Goal: Information Seeking & Learning: Understand process/instructions

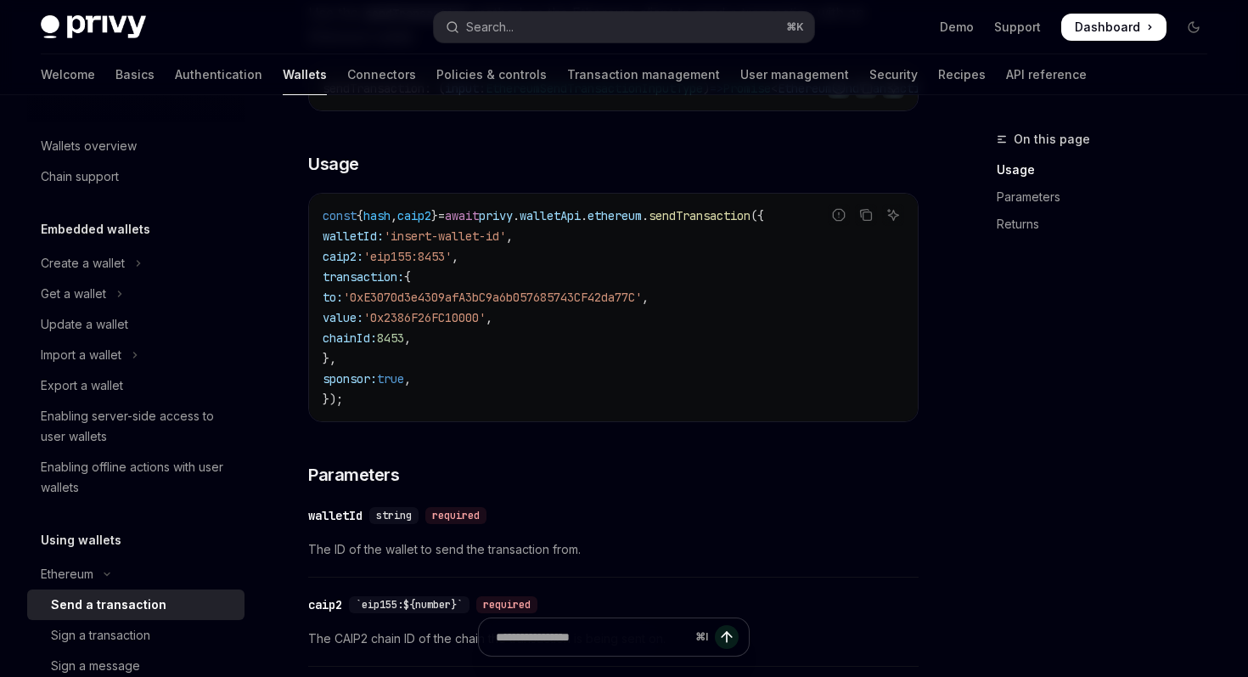
scroll to position [384, 0]
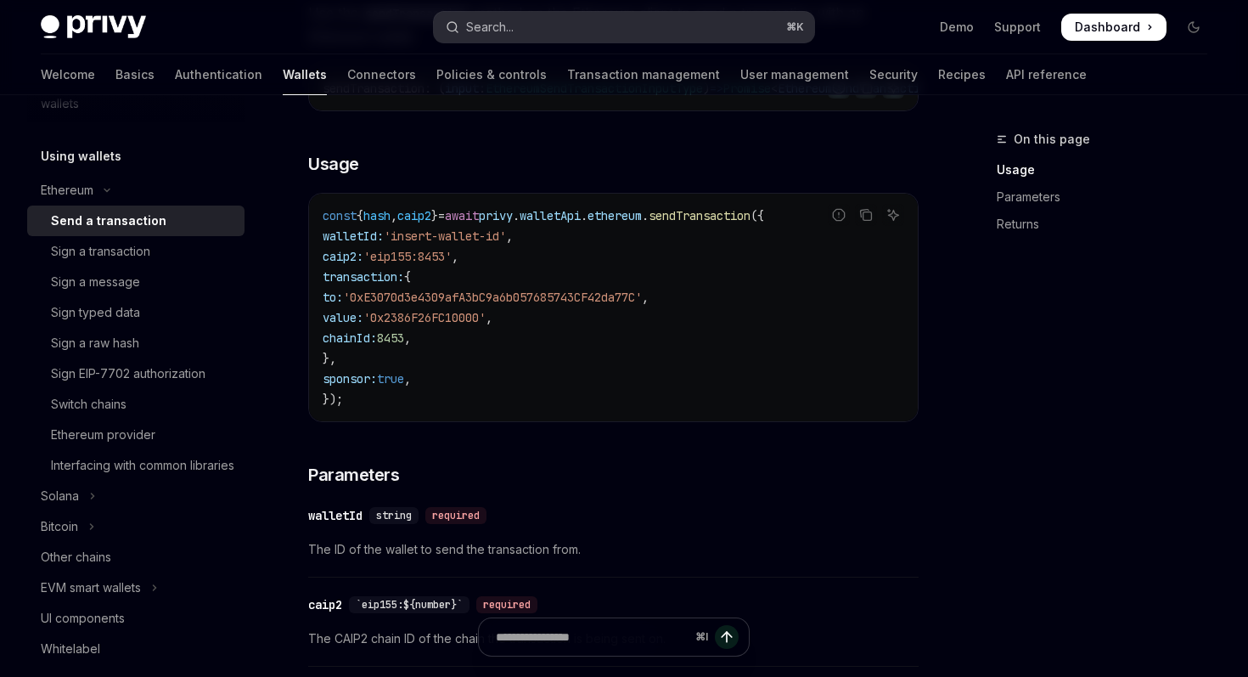
click at [539, 30] on button "Search... ⌘ K" at bounding box center [624, 27] width 380 height 31
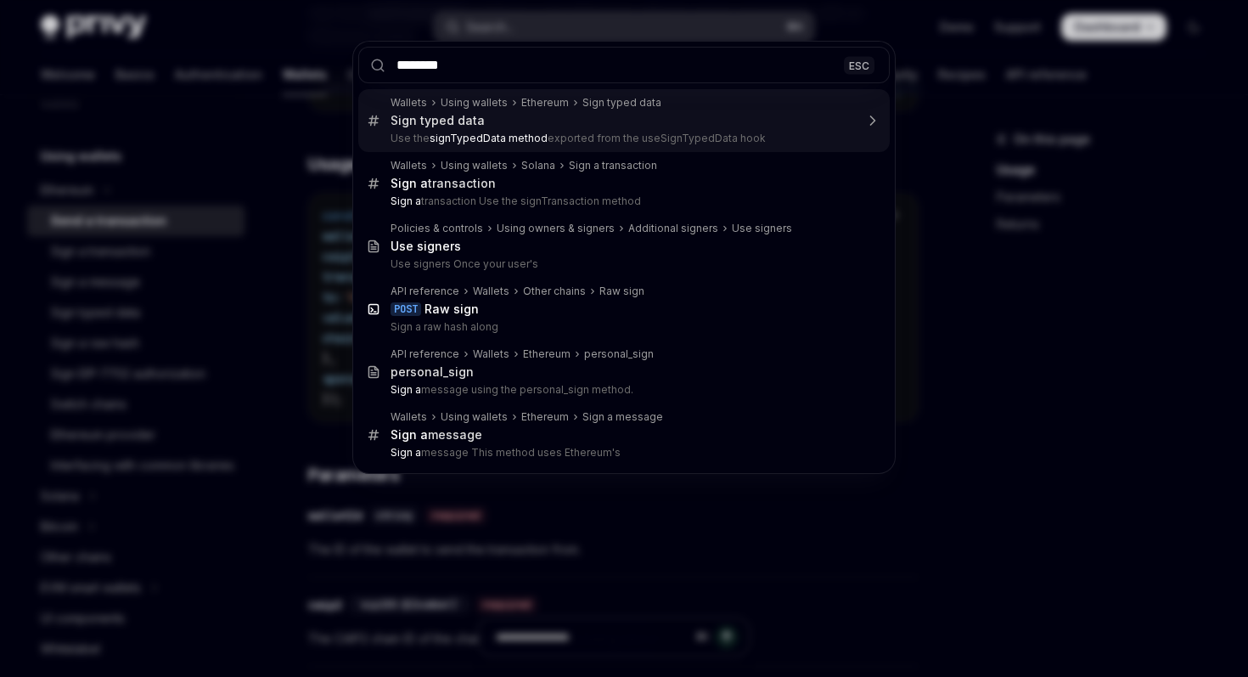
type input "*********"
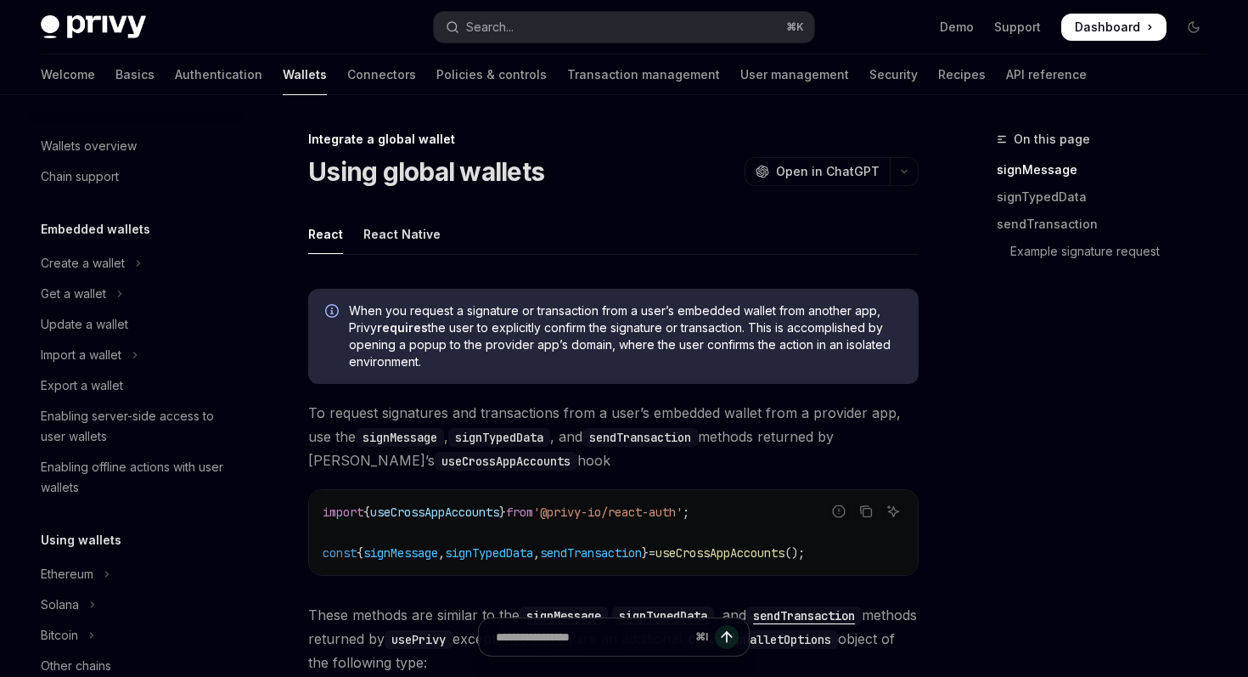
scroll to position [996, 0]
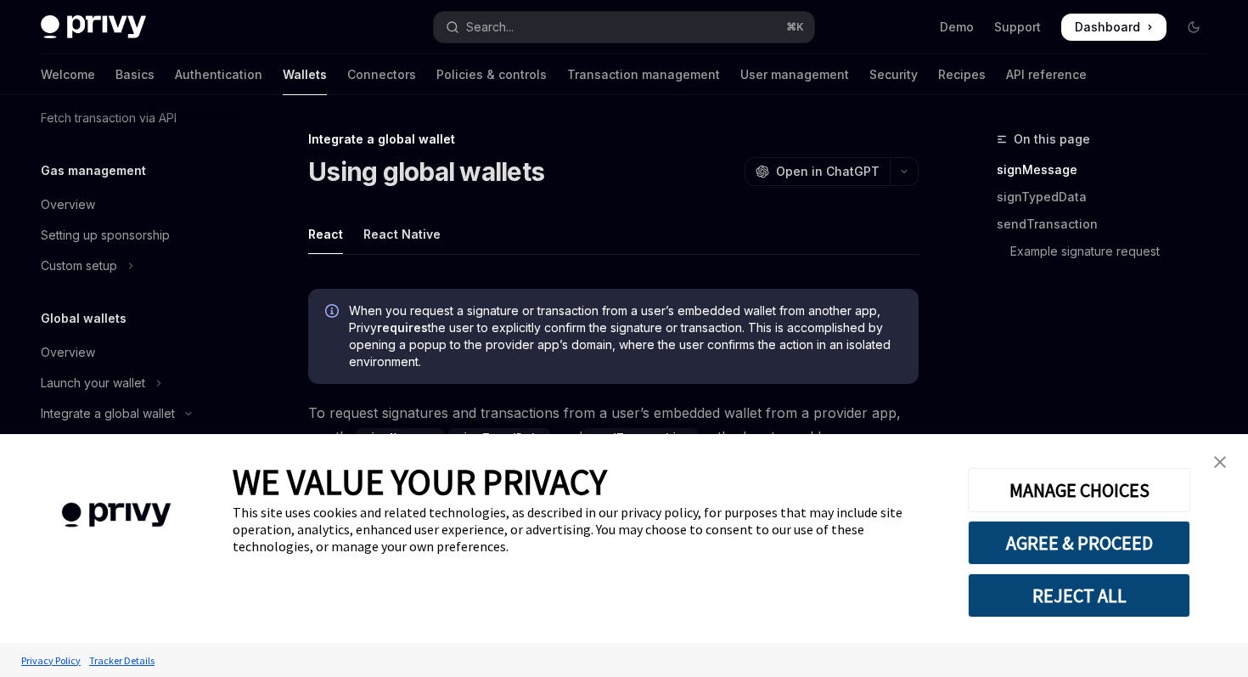
click at [1218, 464] on img "close banner" at bounding box center [1220, 462] width 12 height 12
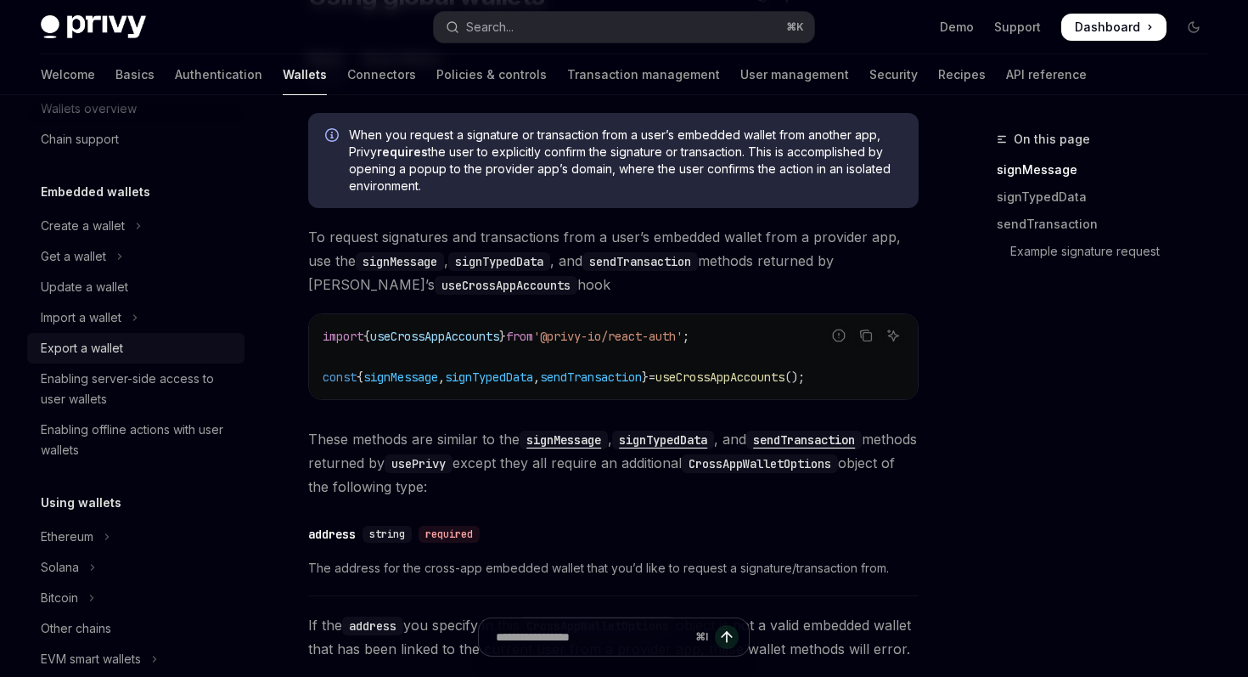
scroll to position [363, 0]
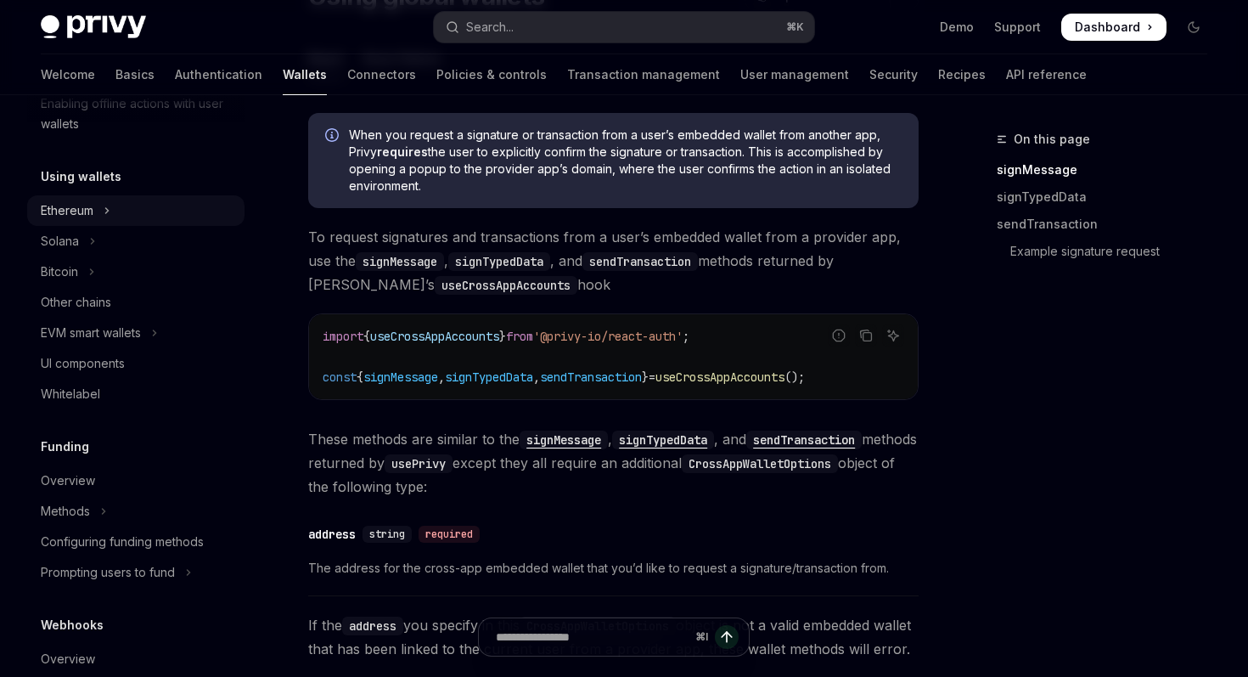
click at [104, 205] on icon "Toggle Ethereum section" at bounding box center [107, 210] width 7 height 20
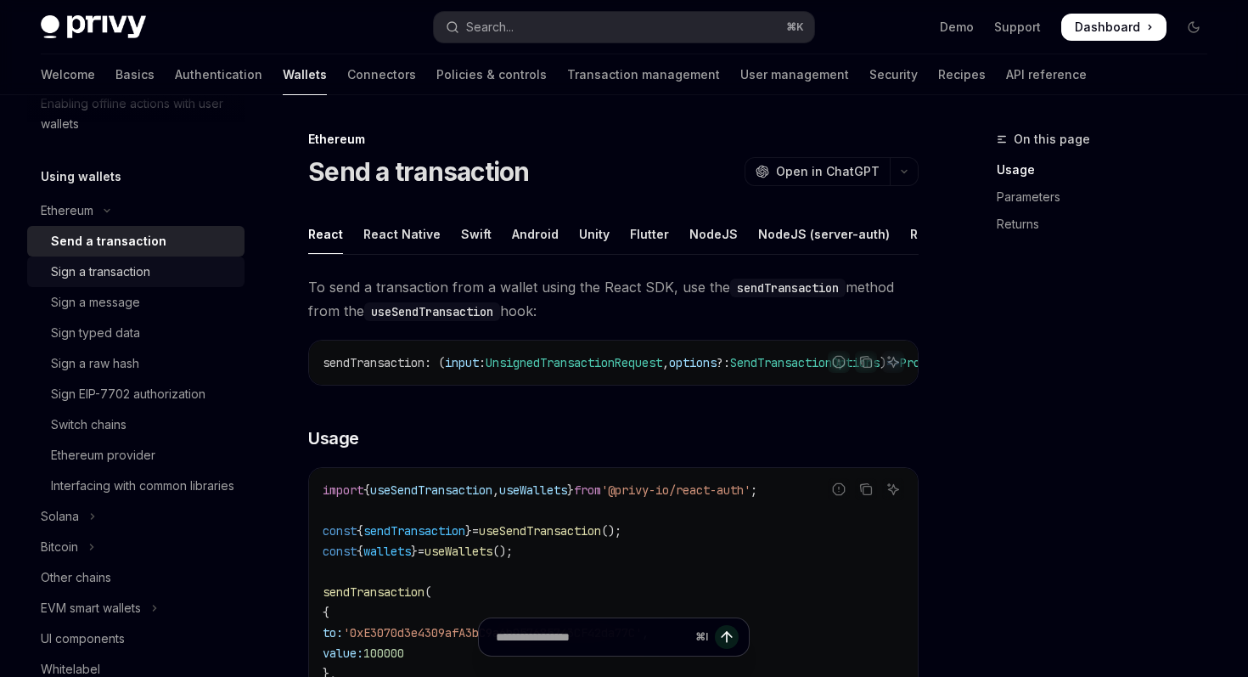
click at [115, 279] on div "Sign a transaction" at bounding box center [100, 272] width 99 height 20
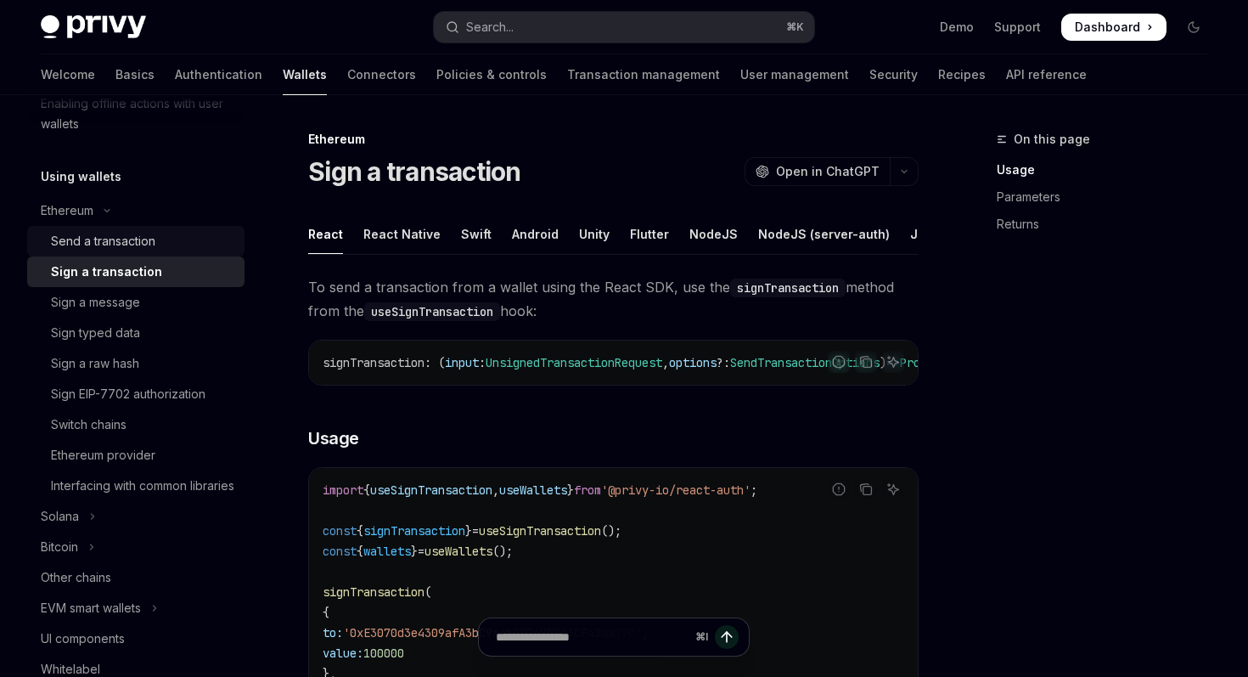
click at [129, 255] on link "Send a transaction" at bounding box center [135, 241] width 217 height 31
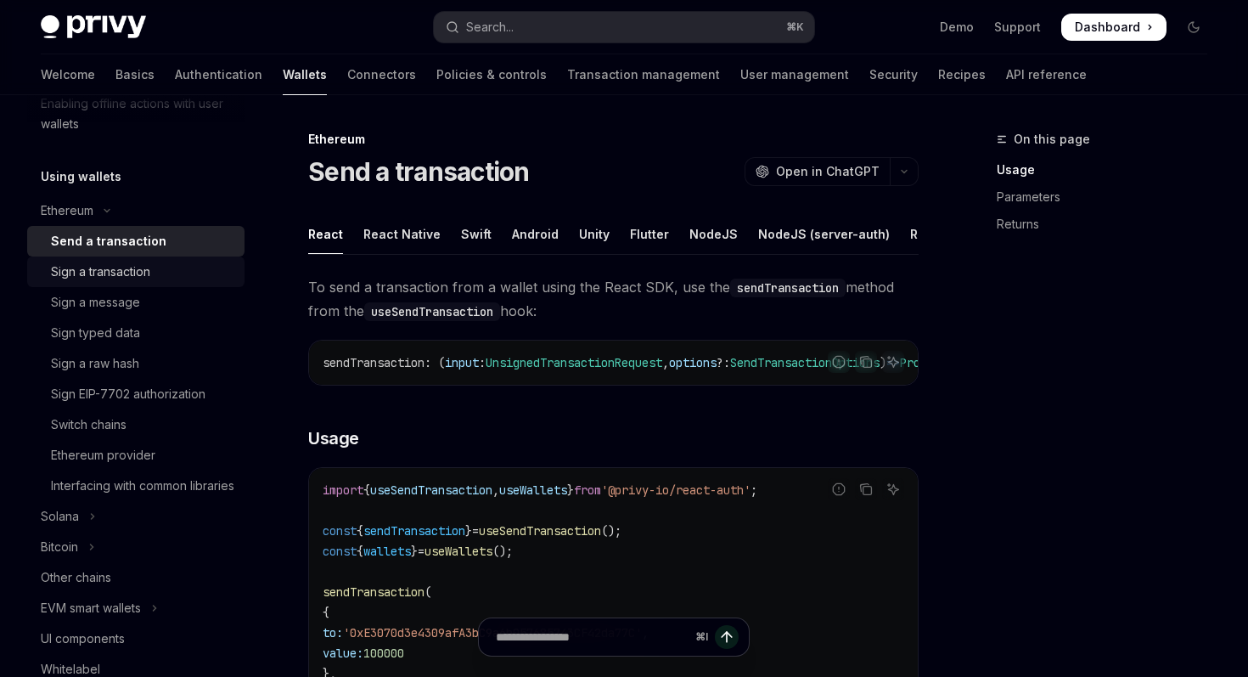
click at [129, 268] on div "Sign a transaction" at bounding box center [100, 272] width 99 height 20
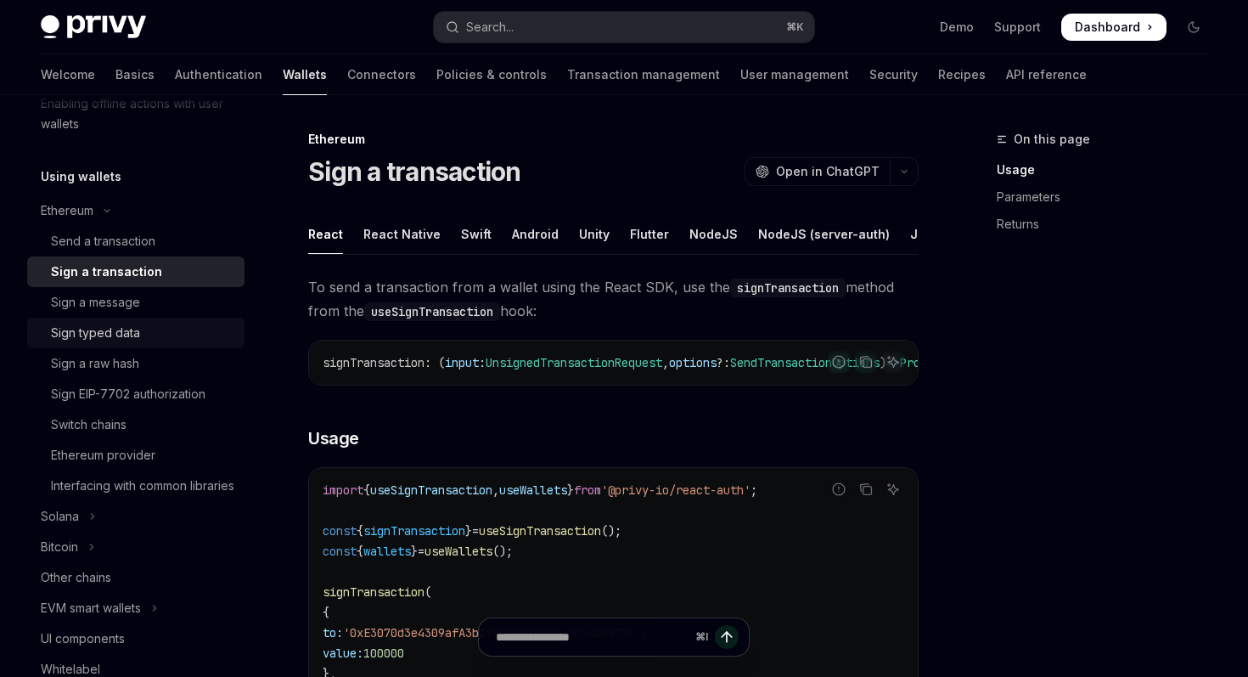
click at [125, 327] on div "Sign typed data" at bounding box center [95, 333] width 89 height 20
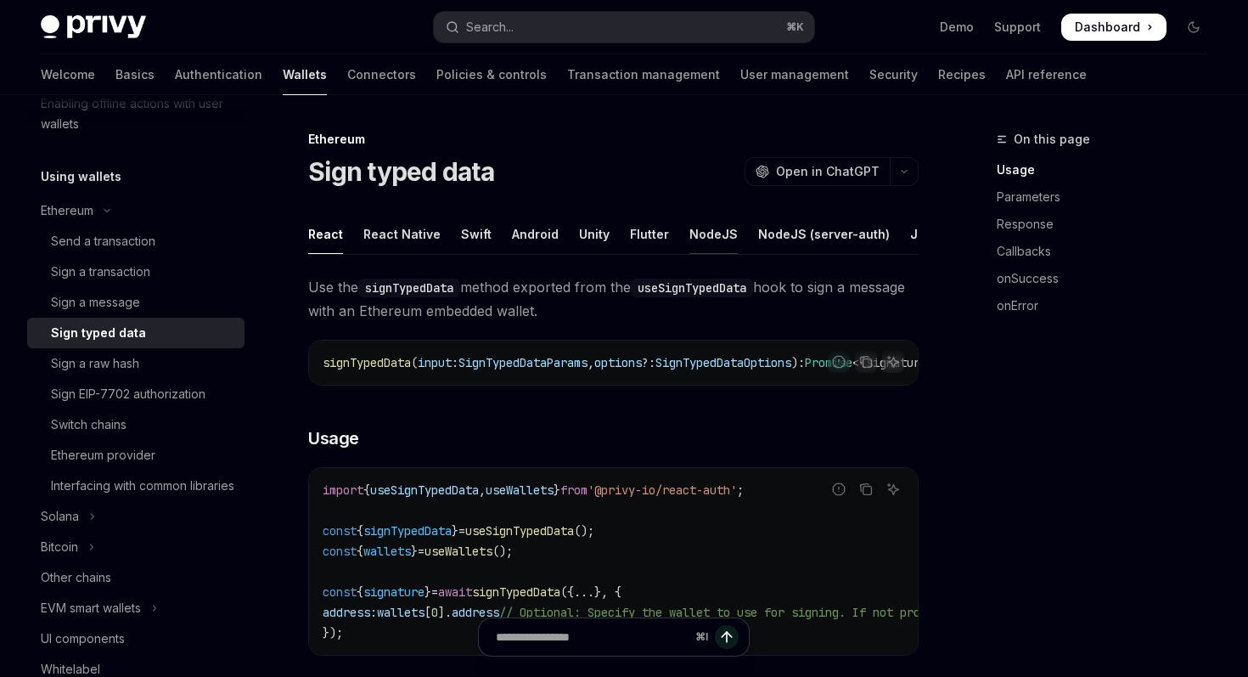
click at [689, 230] on div "NodeJS" at bounding box center [713, 234] width 48 height 40
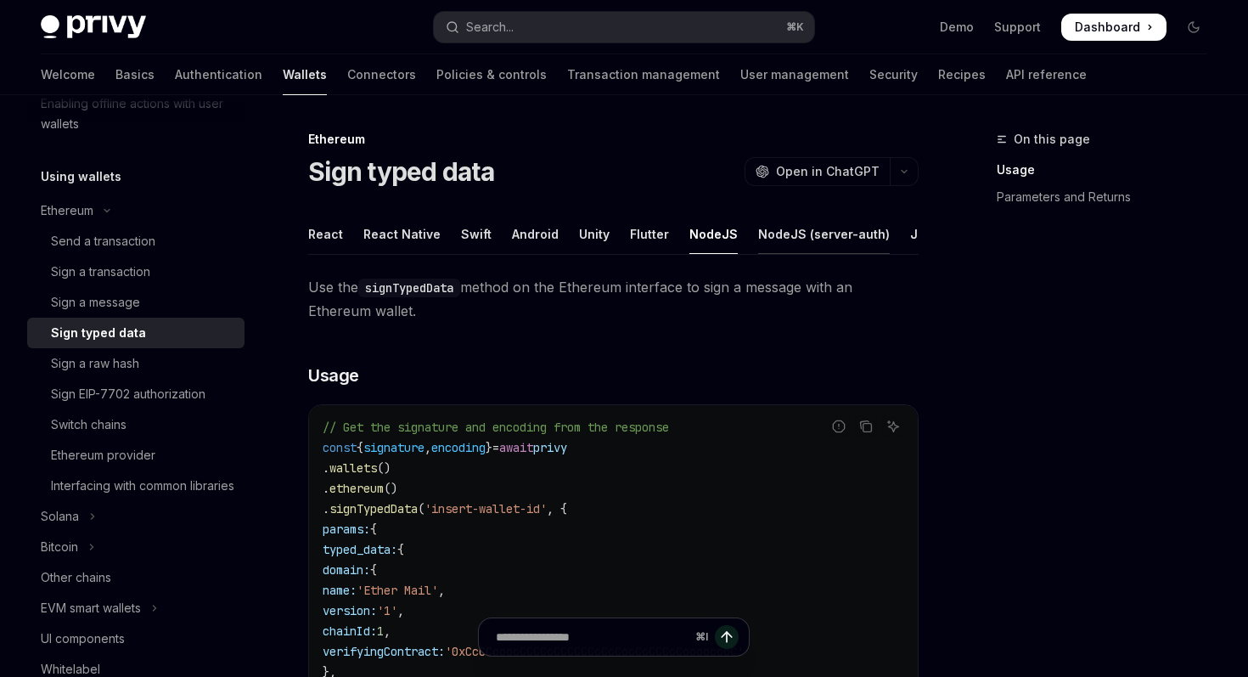
click at [799, 230] on div "NodeJS (server-auth)" at bounding box center [824, 234] width 132 height 40
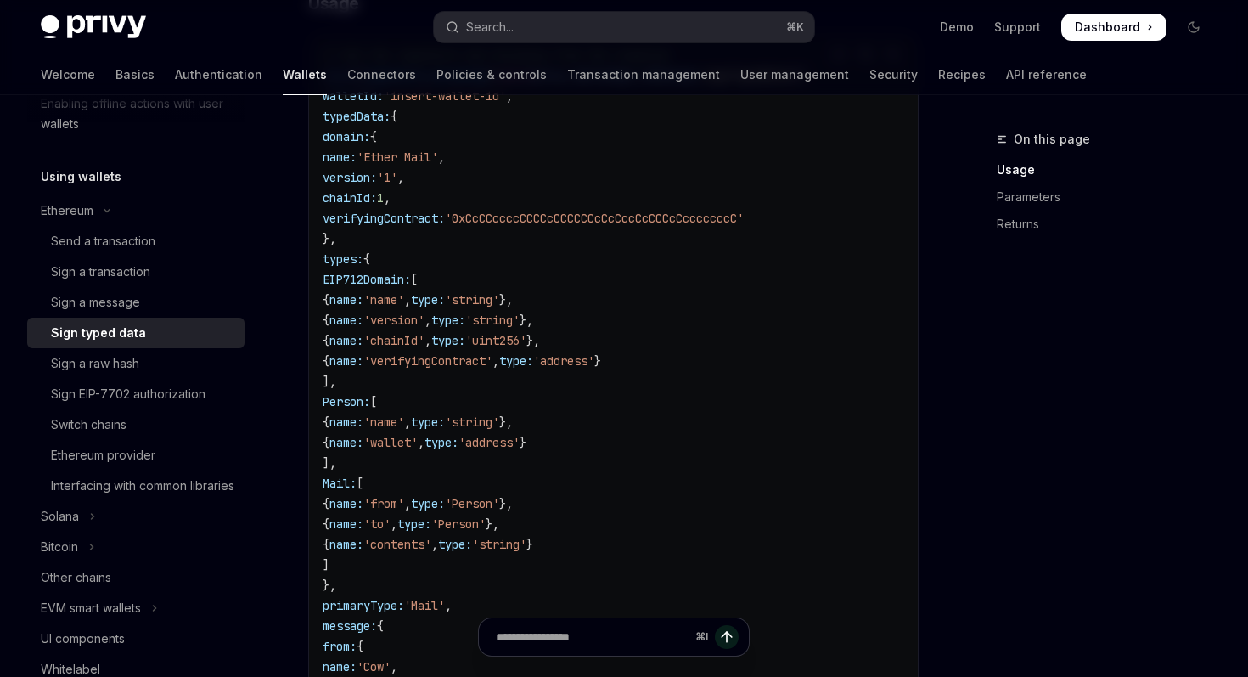
scroll to position [646, 0]
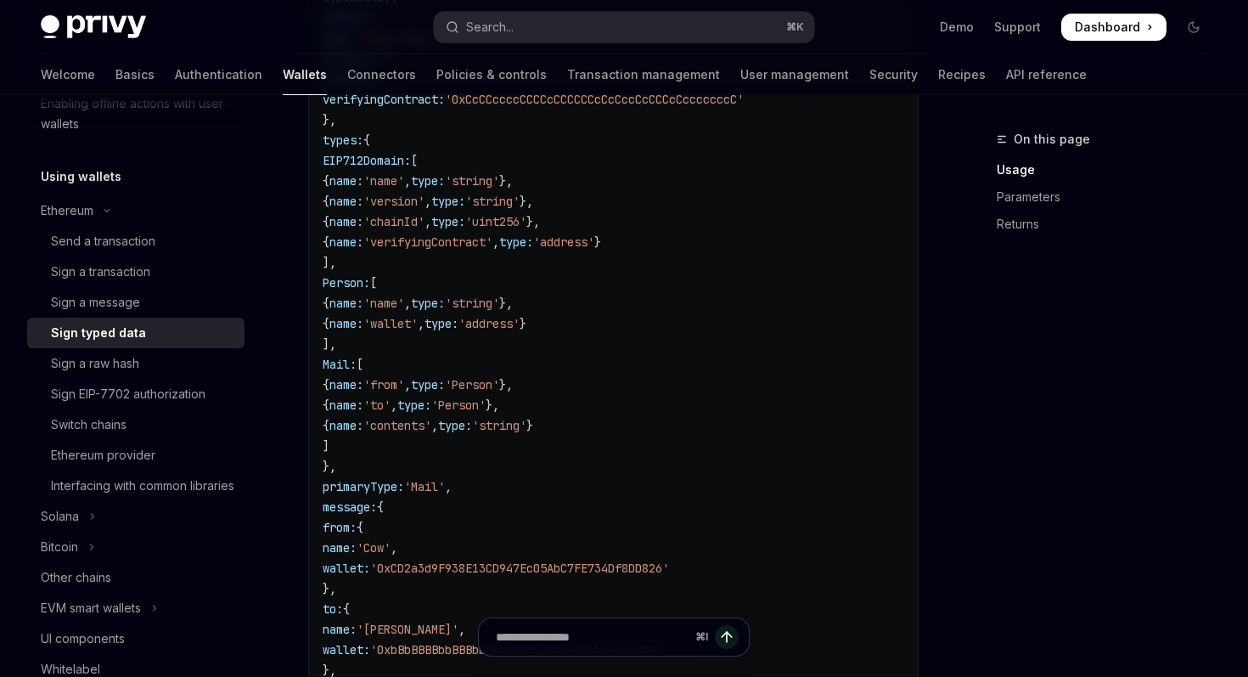
drag, startPoint x: 348, startPoint y: 147, endPoint x: 382, endPoint y: 464, distance: 318.5
click at [382, 464] on code "// Get the signature and encoding from the response const { signature , encodin…" at bounding box center [614, 344] width 582 height 836
copy code "types: { EIP712Domain: [ { name: 'name' , type: 'string' }, { name: 'version' ,…"
click at [550, 374] on code "// Get the signature and encoding from the response const { signature , encodin…" at bounding box center [614, 344] width 582 height 836
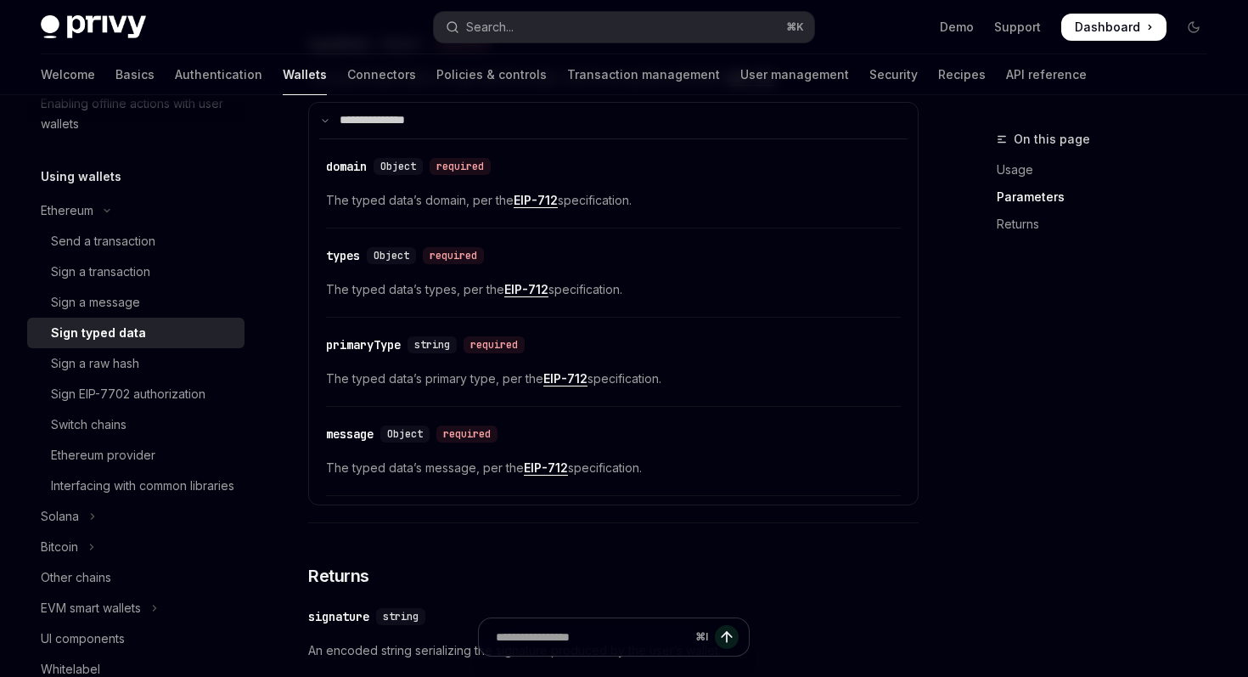
scroll to position [1660, 0]
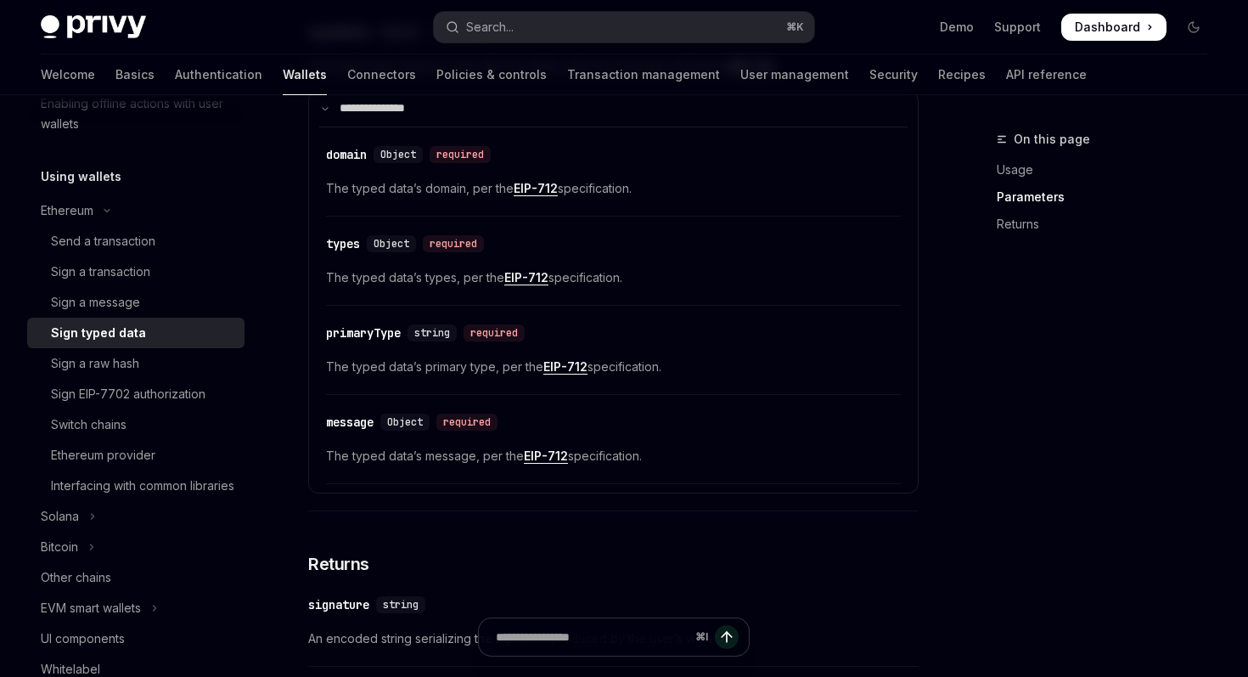
click at [527, 194] on link "EIP-712" at bounding box center [536, 188] width 44 height 15
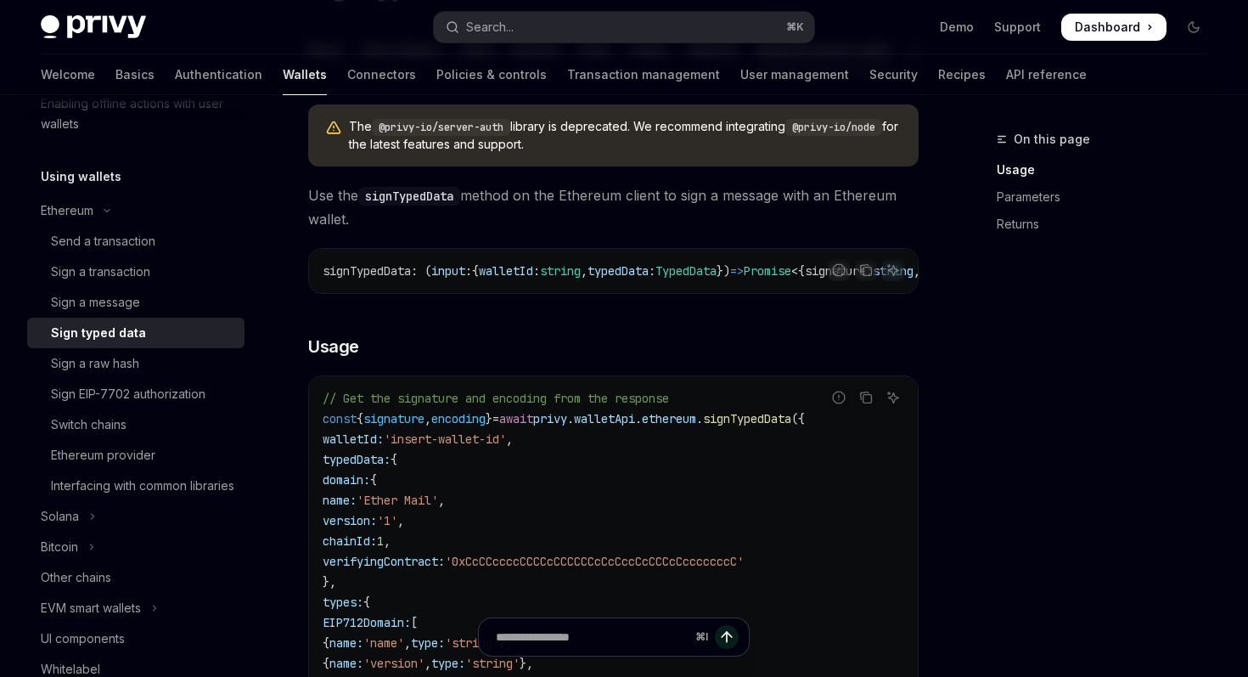
scroll to position [121, 0]
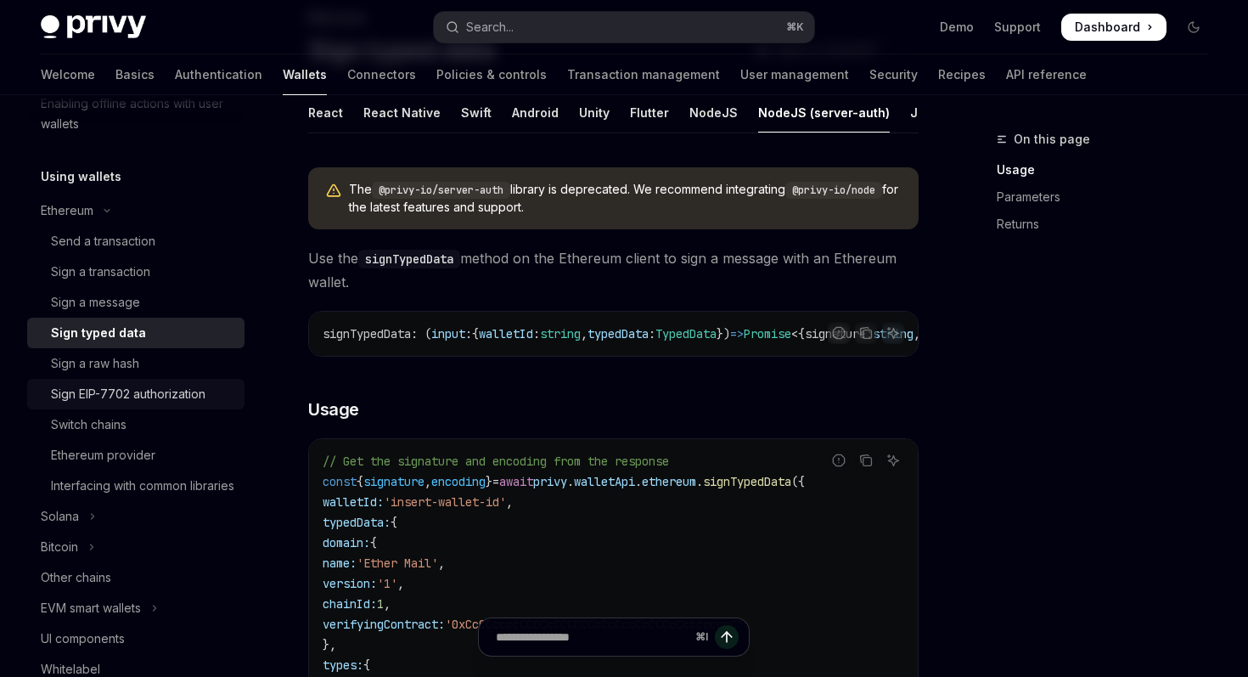
click at [195, 388] on div "Sign EIP-7702 authorization" at bounding box center [128, 394] width 155 height 20
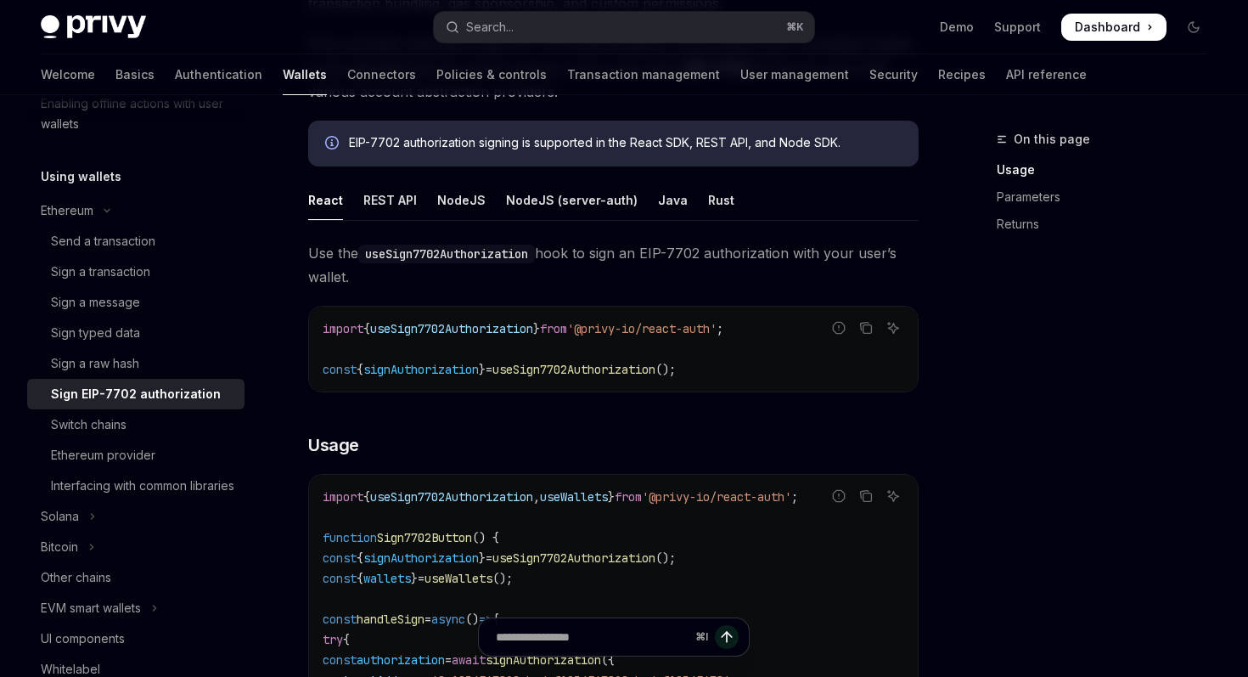
scroll to position [208, 0]
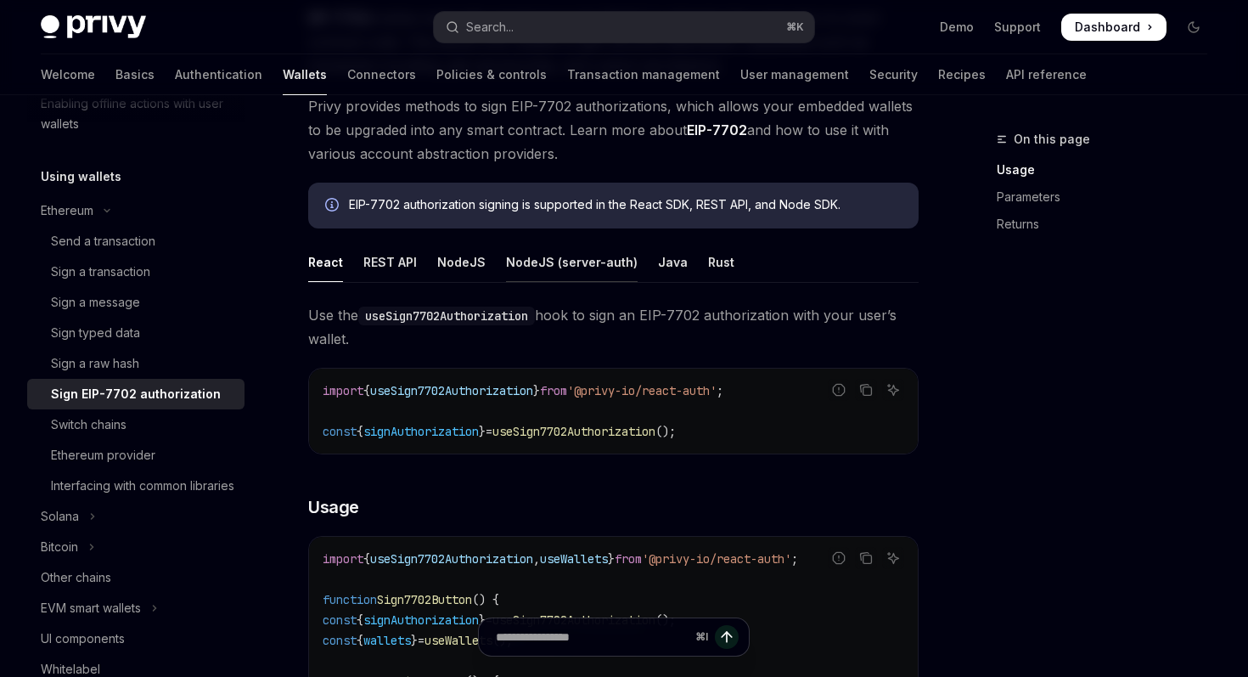
click at [518, 257] on div "NodeJS (server-auth)" at bounding box center [572, 262] width 132 height 40
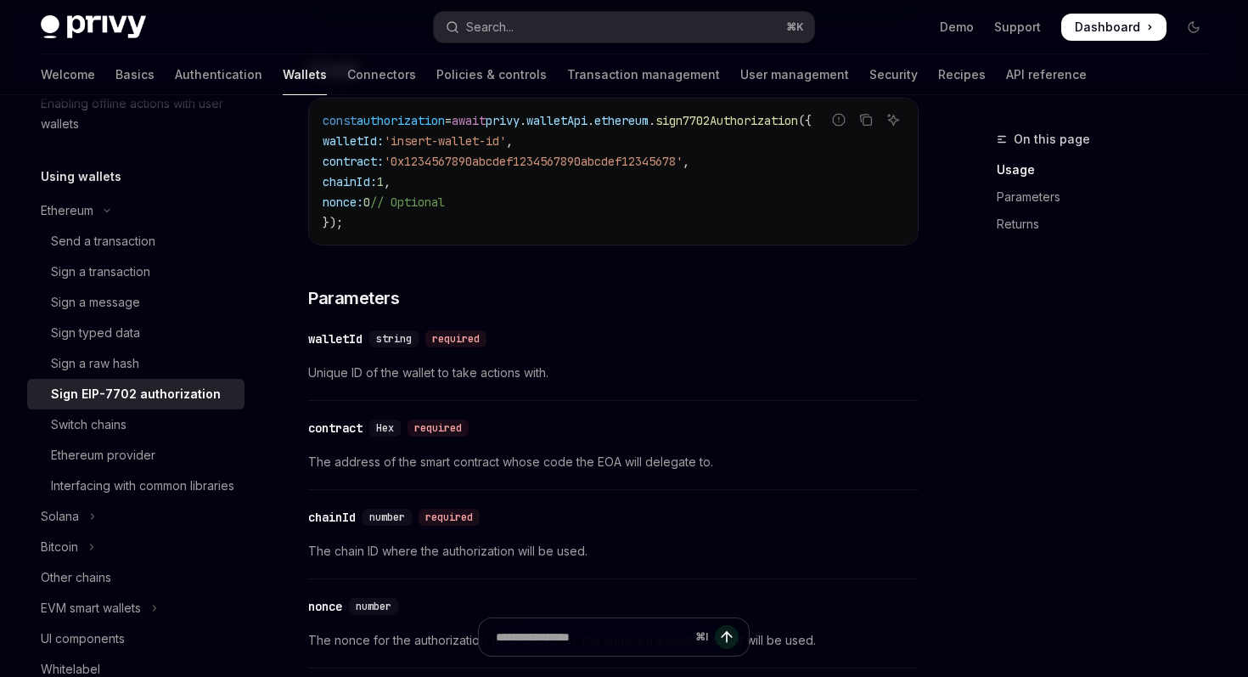
scroll to position [872, 0]
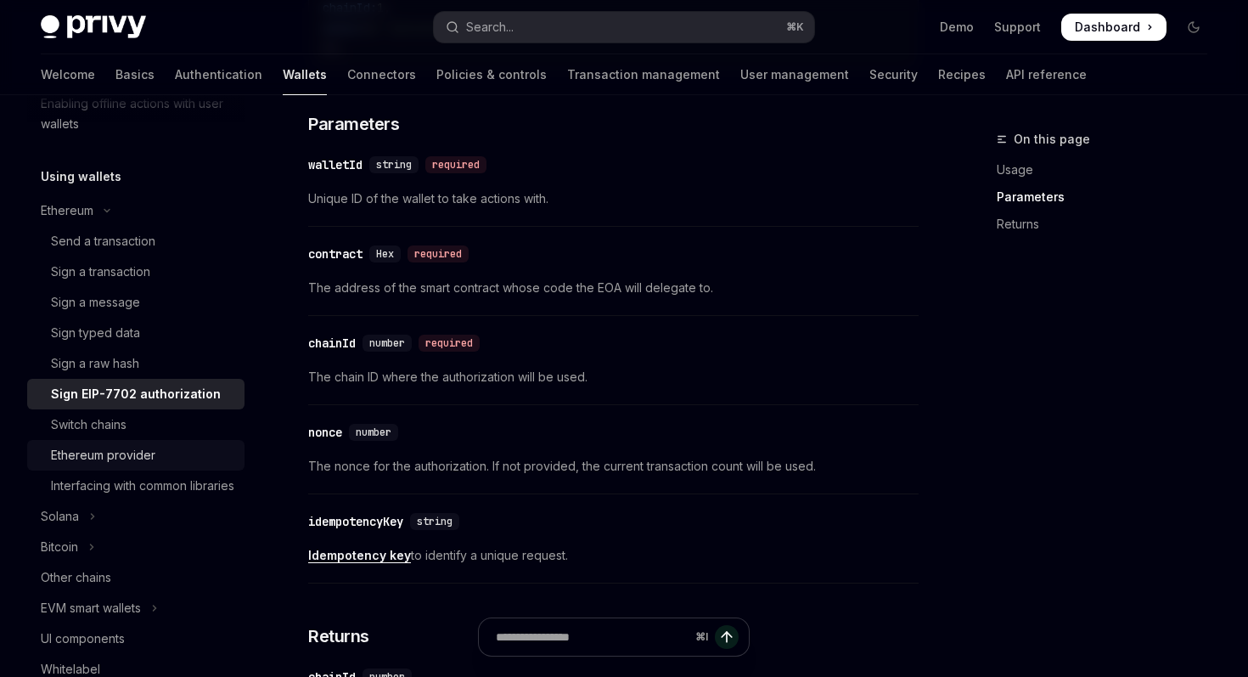
click at [136, 453] on div "Ethereum provider" at bounding box center [103, 455] width 104 height 20
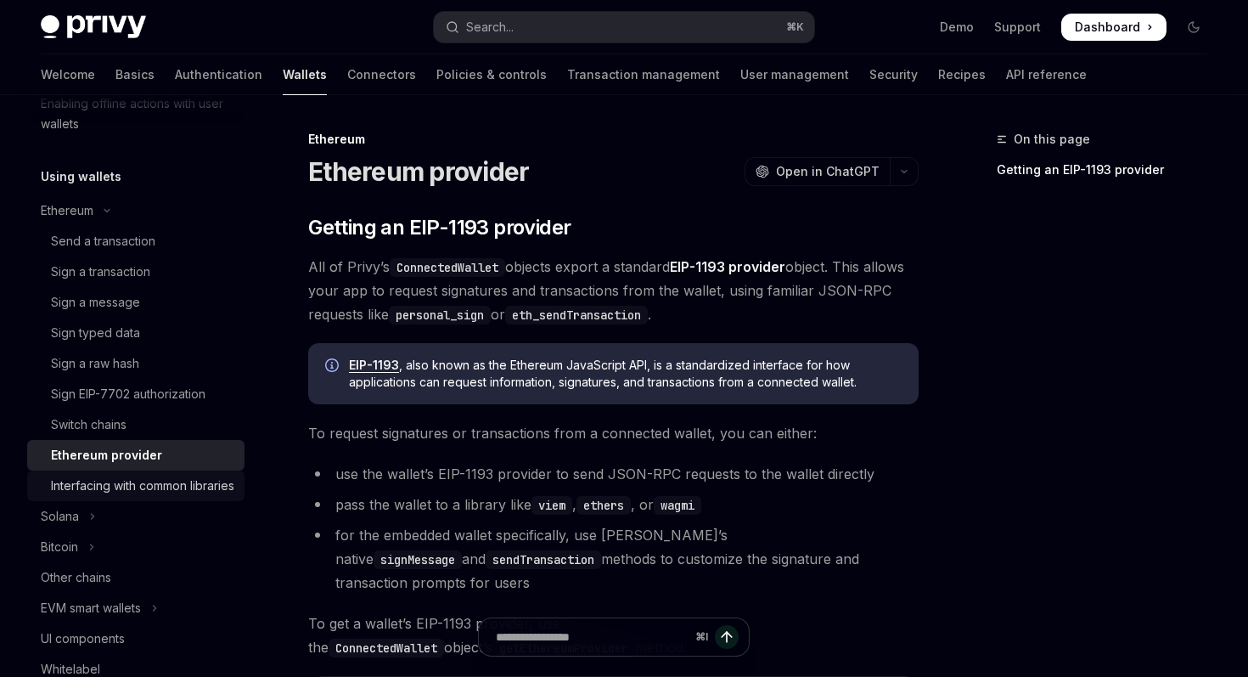
click at [183, 496] on div "Interfacing with common libraries" at bounding box center [142, 485] width 183 height 20
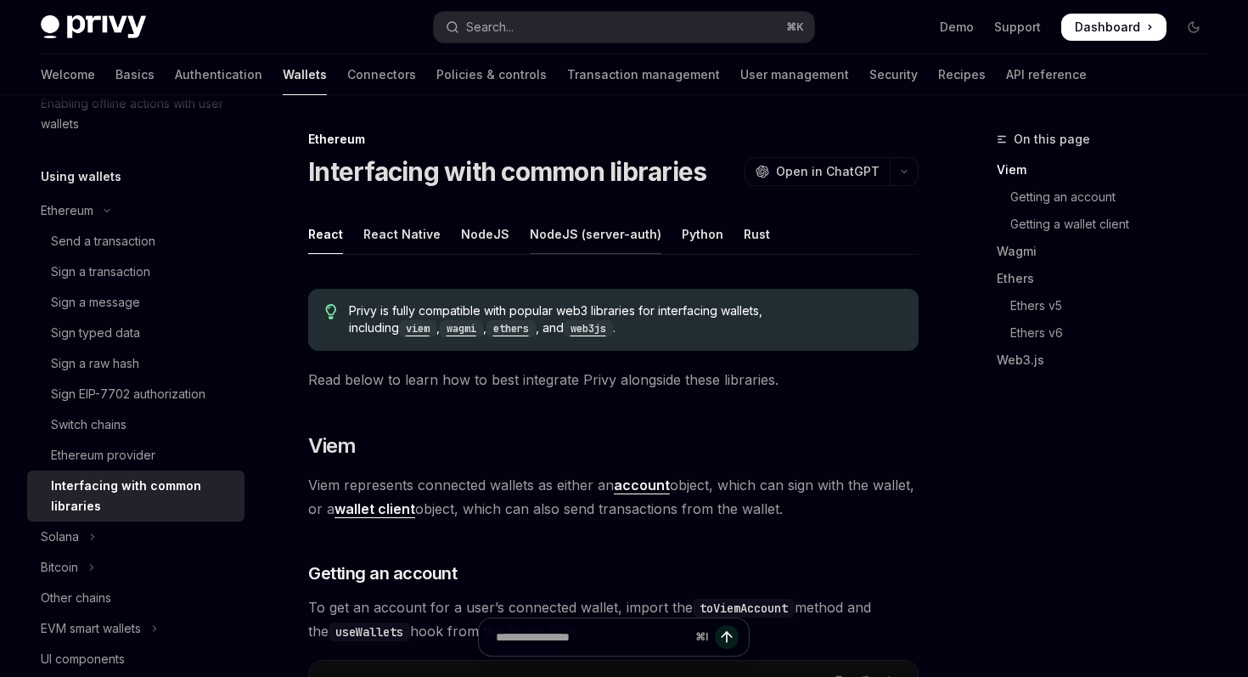
click at [579, 235] on div "NodeJS (server-auth)" at bounding box center [596, 234] width 132 height 40
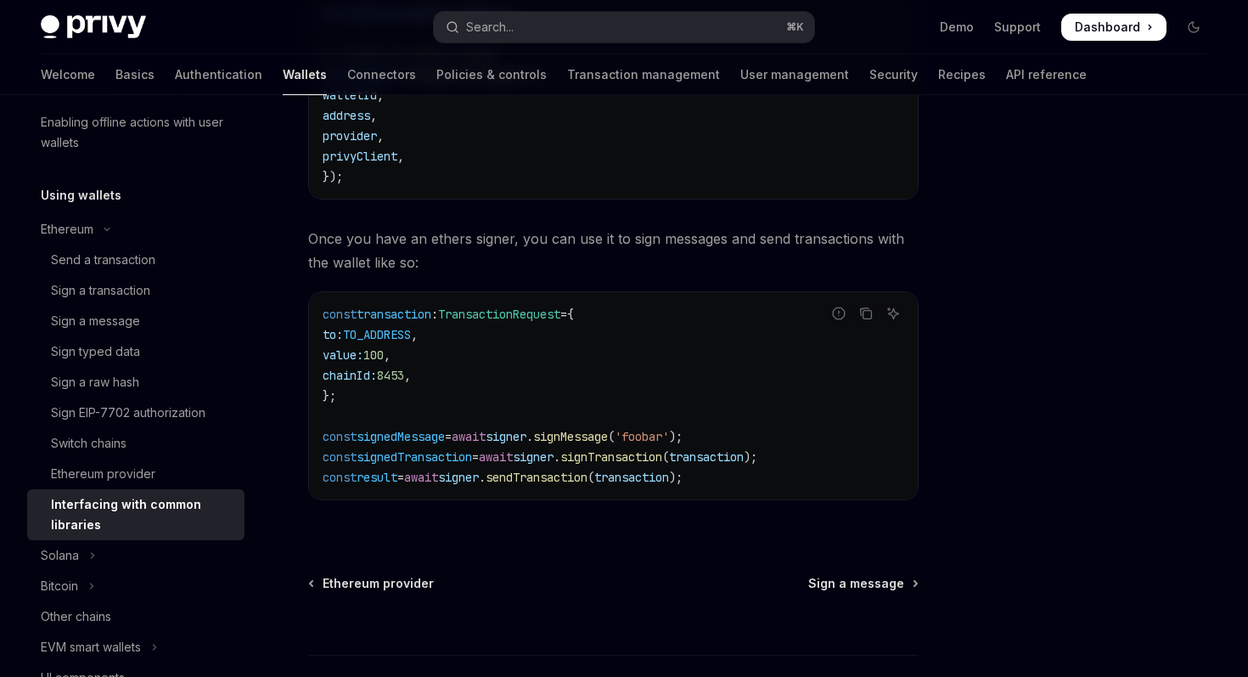
scroll to position [2382, 0]
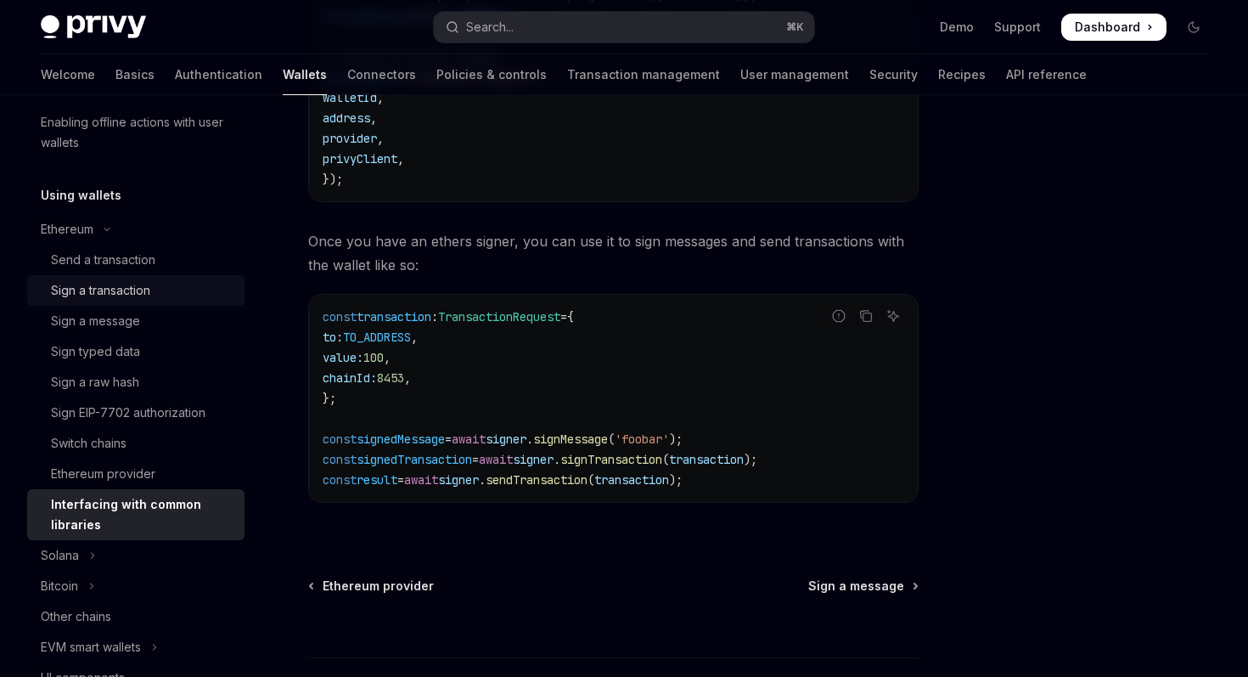
click at [173, 294] on div "Sign a transaction" at bounding box center [142, 290] width 183 height 20
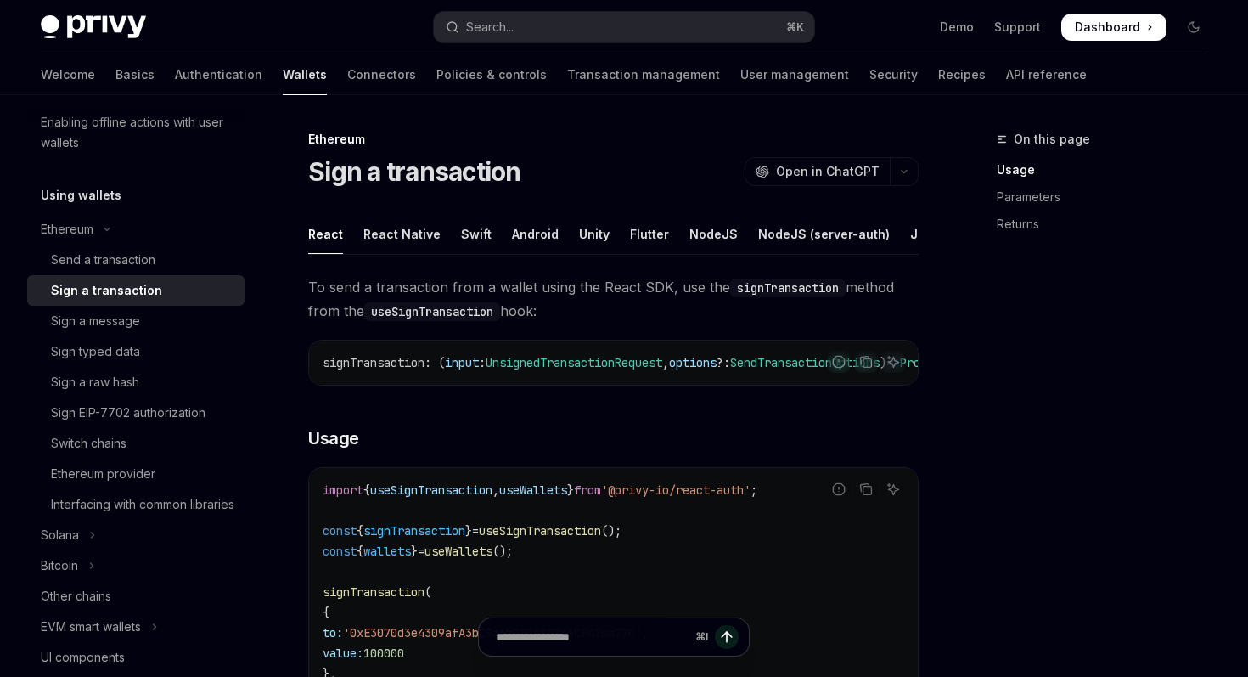
click at [723, 247] on ul "React React Native Swift Android Unity Flutter NodeJS NodeJS (server-auth) Java…" at bounding box center [613, 234] width 611 height 41
click at [715, 241] on div "NodeJS" at bounding box center [713, 234] width 48 height 40
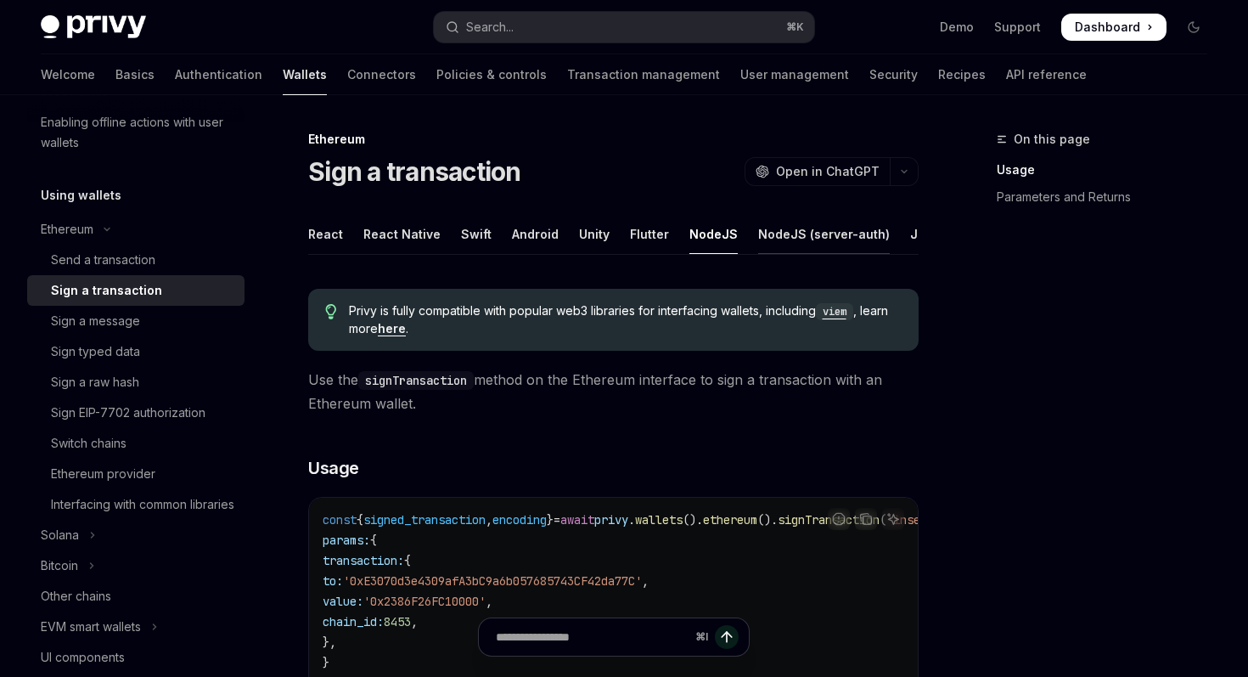
click at [798, 241] on div "NodeJS (server-auth)" at bounding box center [824, 234] width 132 height 40
type textarea "*"
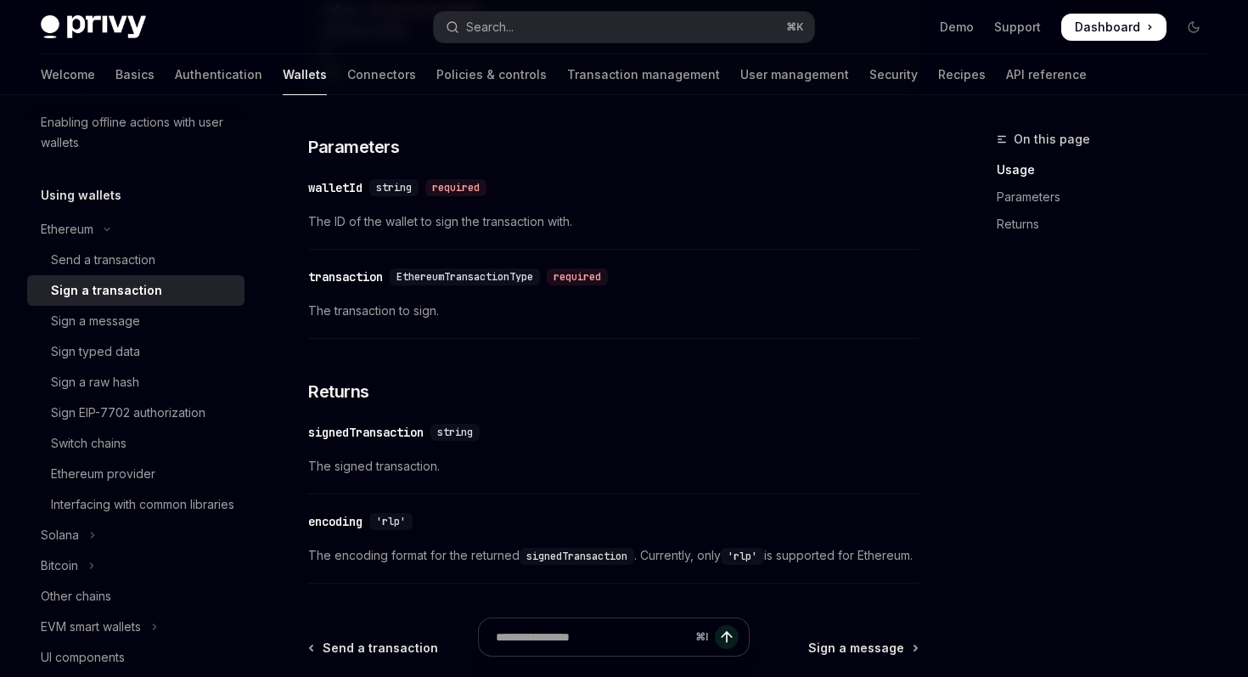
scroll to position [729, 0]
